Goal: Transaction & Acquisition: Purchase product/service

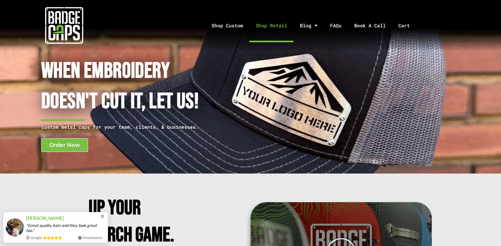
click at [275, 25] on link "Shop Retail" at bounding box center [271, 25] width 44 height 33
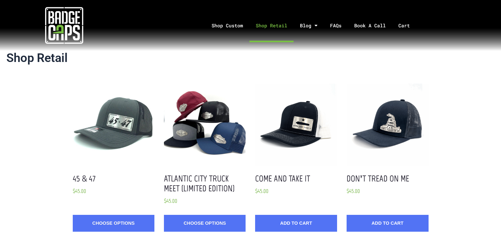
click at [61, 26] on img at bounding box center [64, 25] width 38 height 38
